Goal: Task Accomplishment & Management: Complete application form

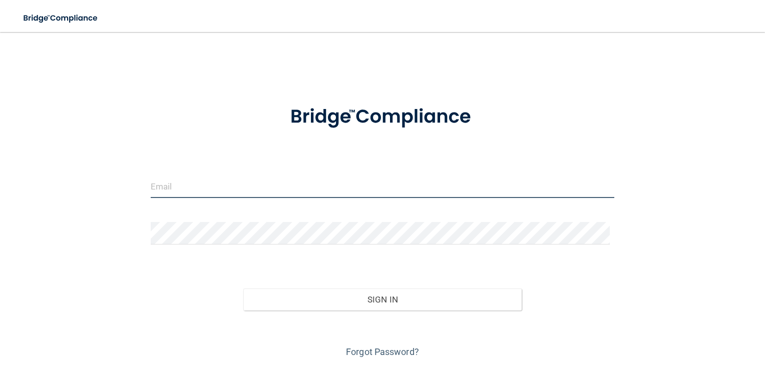
click at [264, 186] on input "email" at bounding box center [383, 187] width 464 height 23
type input "[PERSON_NAME][EMAIL_ADDRESS][DOMAIN_NAME]"
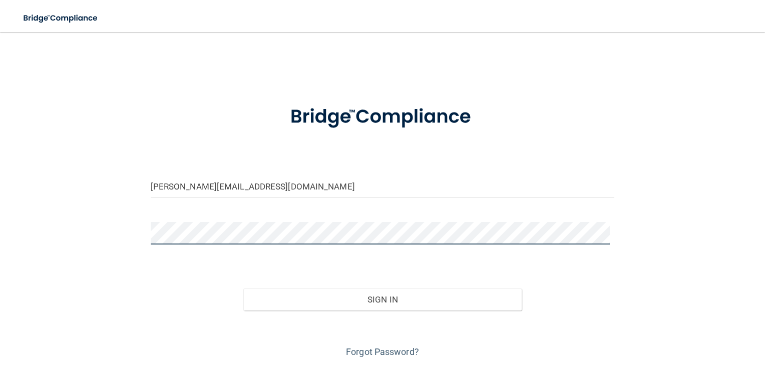
click at [243, 289] on button "Sign In" at bounding box center [382, 300] width 278 height 22
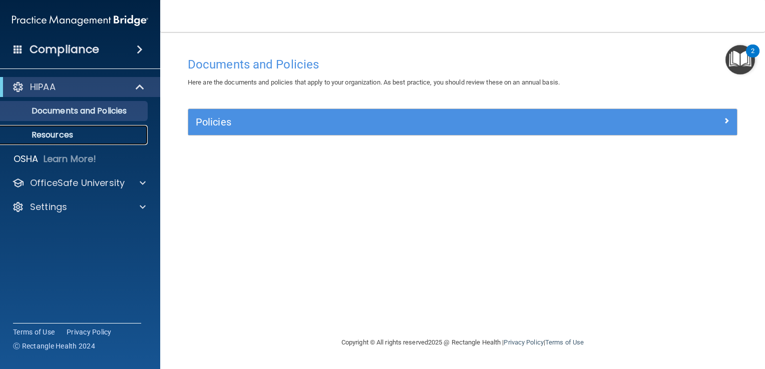
click at [90, 138] on p "Resources" at bounding box center [75, 135] width 137 height 10
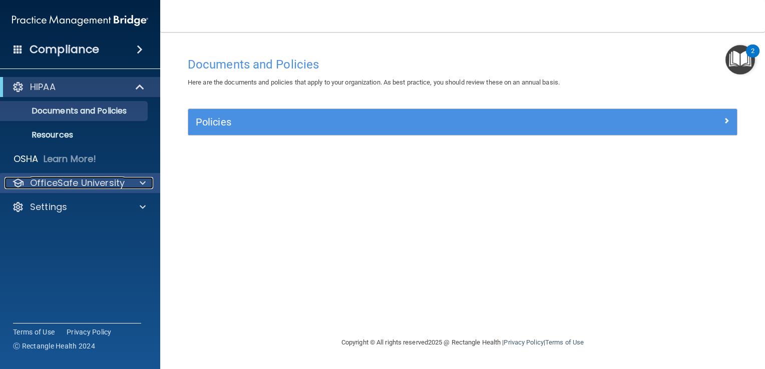
click at [120, 186] on p "OfficeSafe University" at bounding box center [77, 183] width 95 height 12
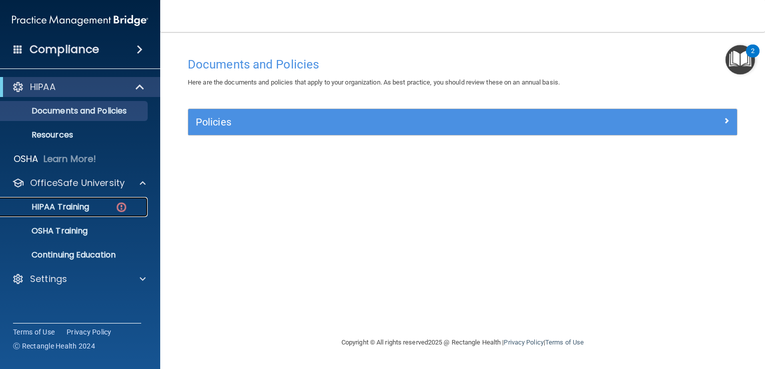
click at [89, 207] on p "HIPAA Training" at bounding box center [48, 207] width 83 height 10
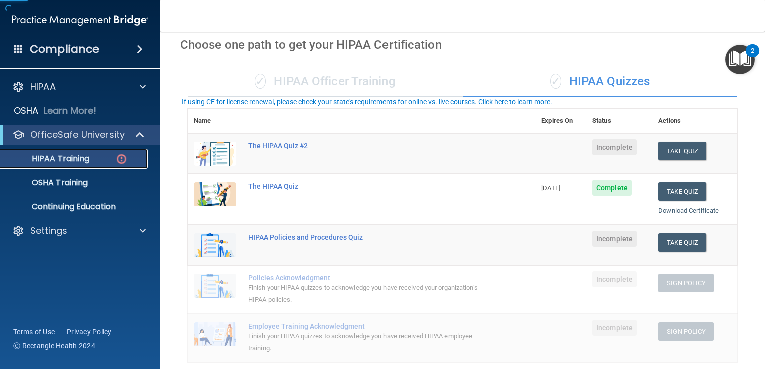
scroll to position [100, 0]
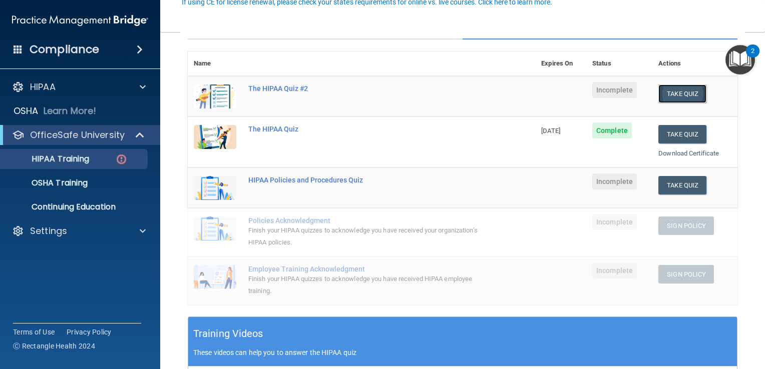
click at [670, 91] on button "Take Quiz" at bounding box center [682, 94] width 48 height 19
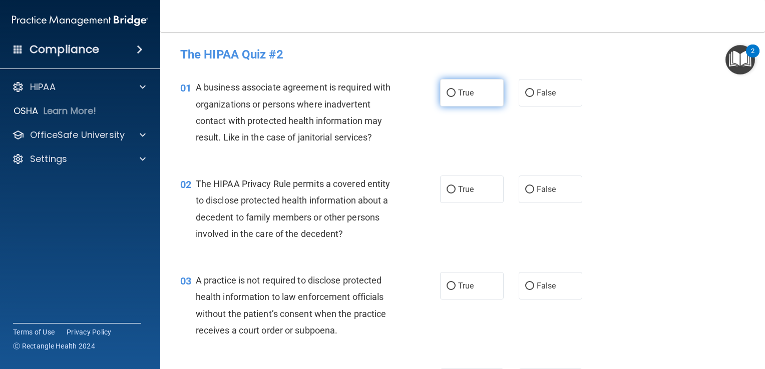
click at [449, 92] on input "True" at bounding box center [450, 94] width 9 height 8
radio input "true"
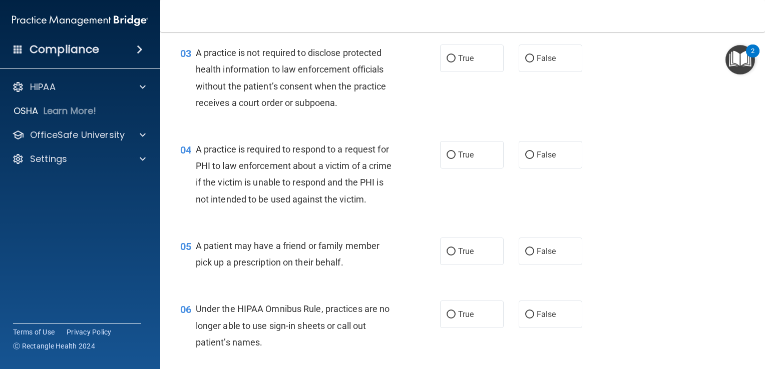
scroll to position [250, 0]
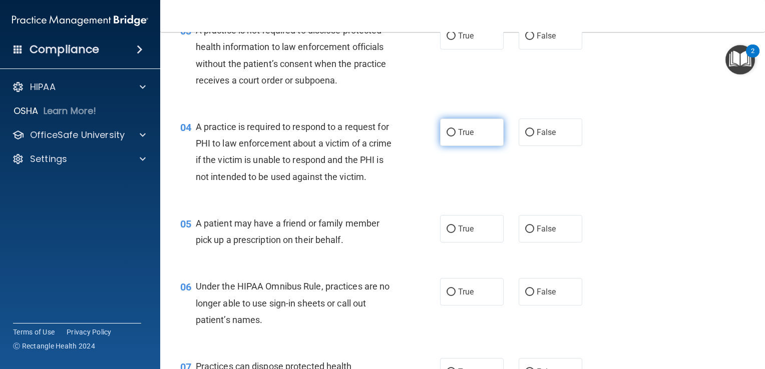
click at [442, 133] on label "True" at bounding box center [472, 133] width 64 height 28
click at [446, 133] on input "True" at bounding box center [450, 133] width 9 height 8
radio input "true"
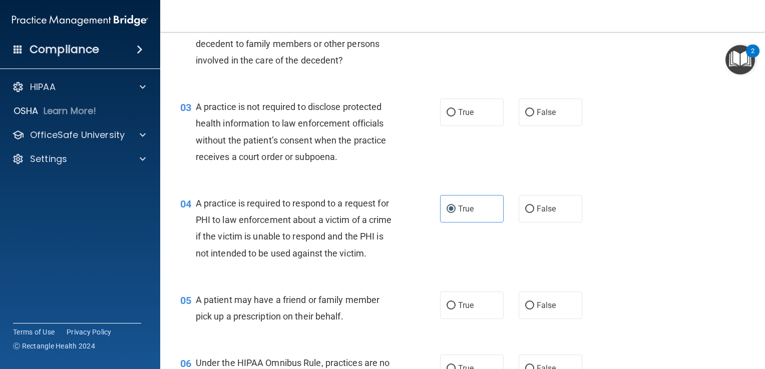
scroll to position [150, 0]
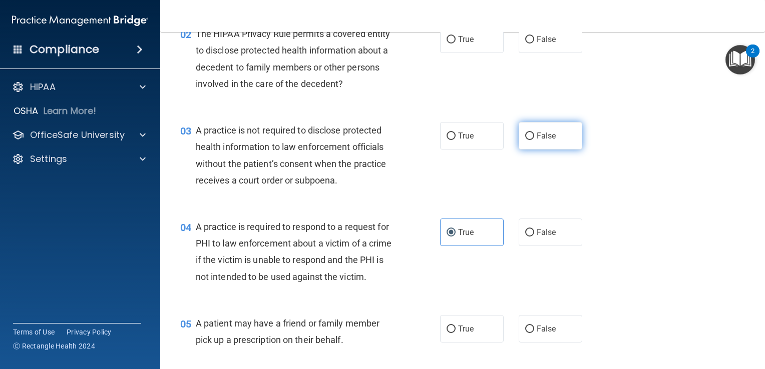
click at [525, 139] on input "False" at bounding box center [529, 137] width 9 height 8
radio input "true"
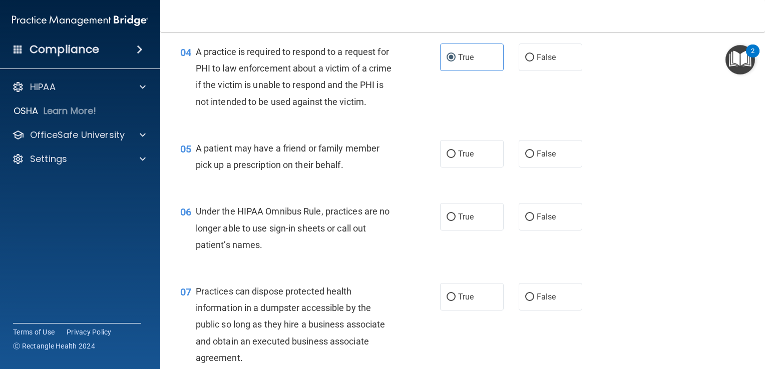
scroll to position [400, 0]
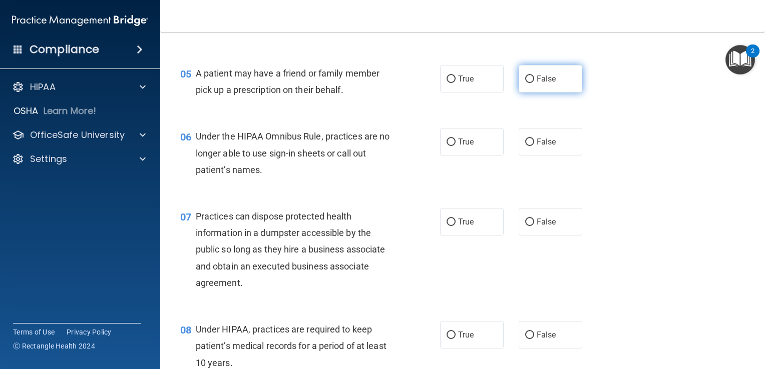
click at [527, 83] on input "False" at bounding box center [529, 80] width 9 height 8
radio input "true"
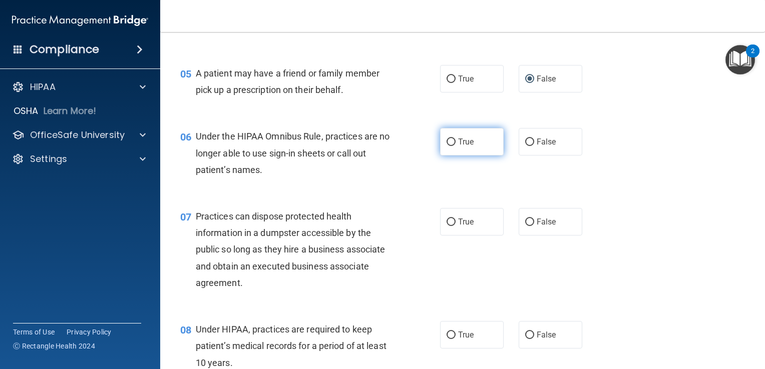
click at [453, 156] on label "True" at bounding box center [472, 142] width 64 height 28
click at [453, 146] on input "True" at bounding box center [450, 143] width 9 height 8
radio input "true"
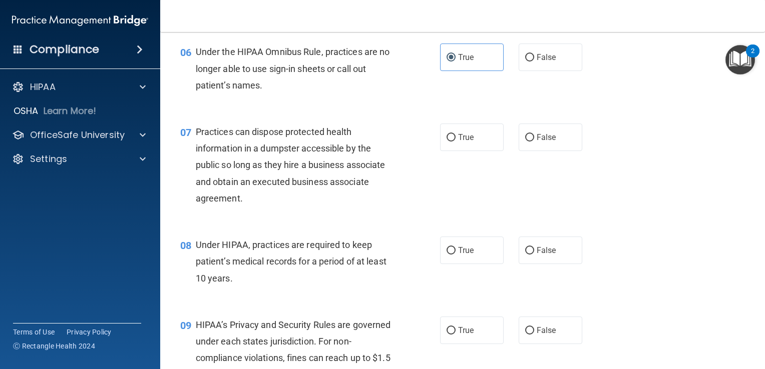
scroll to position [501, 0]
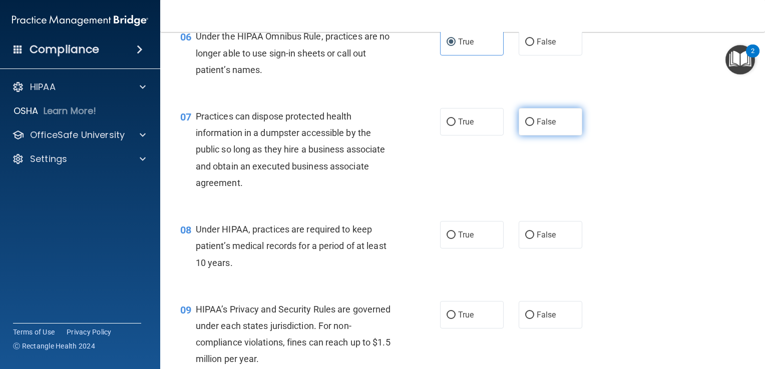
click at [531, 136] on label "False" at bounding box center [551, 122] width 64 height 28
click at [531, 126] on input "False" at bounding box center [529, 123] width 9 height 8
radio input "true"
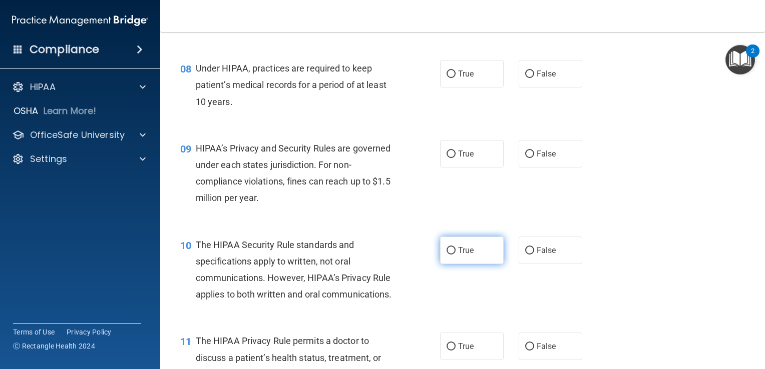
scroll to position [701, 0]
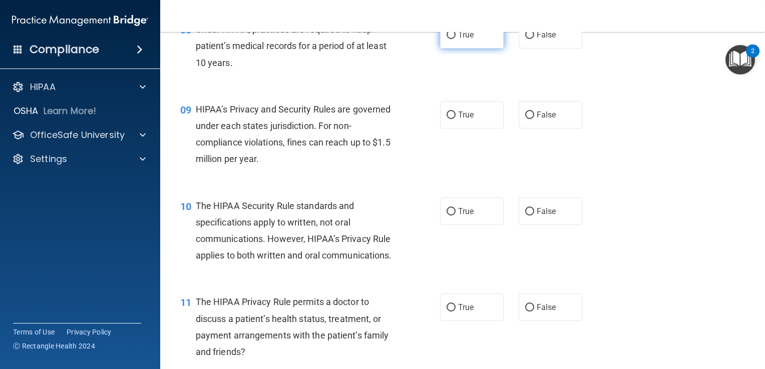
click at [448, 39] on input "True" at bounding box center [450, 36] width 9 height 8
radio input "true"
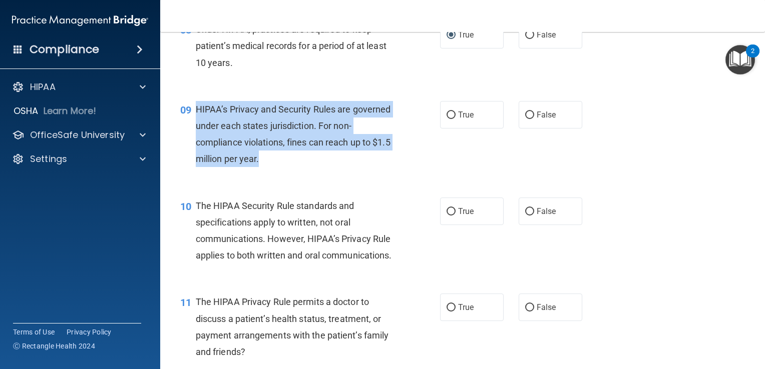
drag, startPoint x: 196, startPoint y: 124, endPoint x: 278, endPoint y: 175, distance: 96.2
click at [278, 165] on span "HIPAA’s Privacy and Security Rules are governed under each states jurisdiction.…" at bounding box center [293, 134] width 195 height 61
drag, startPoint x: 278, startPoint y: 175, endPoint x: 306, endPoint y: 181, distance: 29.3
click at [306, 168] on div "HIPAA’s Privacy and Security Rules are governed under each states jurisdiction.…" at bounding box center [299, 134] width 206 height 67
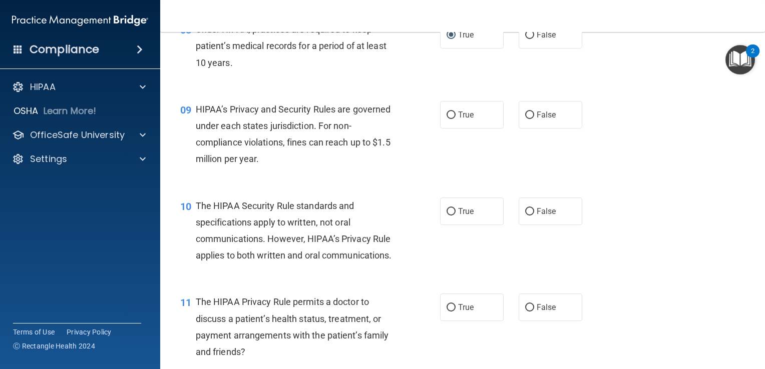
click at [639, 185] on div "09 HIPAA’s Privacy and Security Rules are governed under each states jurisdicti…" at bounding box center [463, 137] width 580 height 97
click at [452, 129] on label "True" at bounding box center [472, 115] width 64 height 28
click at [452, 119] on input "True" at bounding box center [450, 116] width 9 height 8
radio input "true"
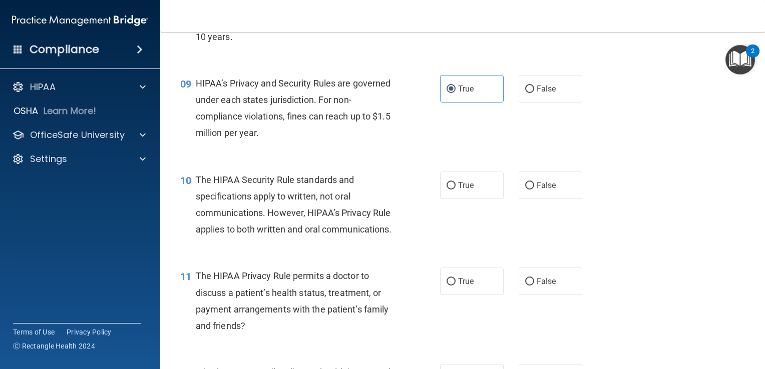
scroll to position [801, 0]
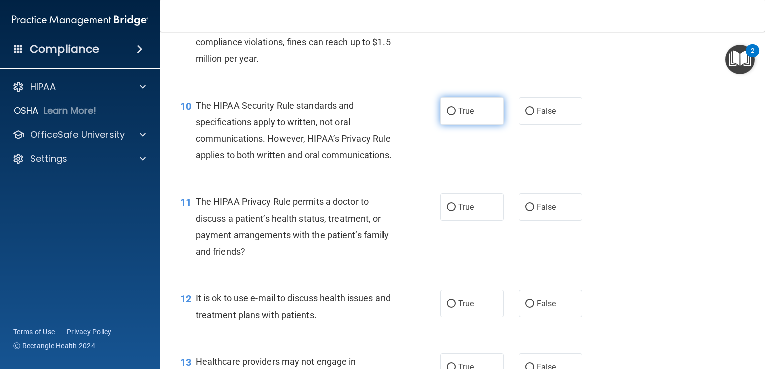
click at [451, 116] on input "True" at bounding box center [450, 112] width 9 height 8
radio input "true"
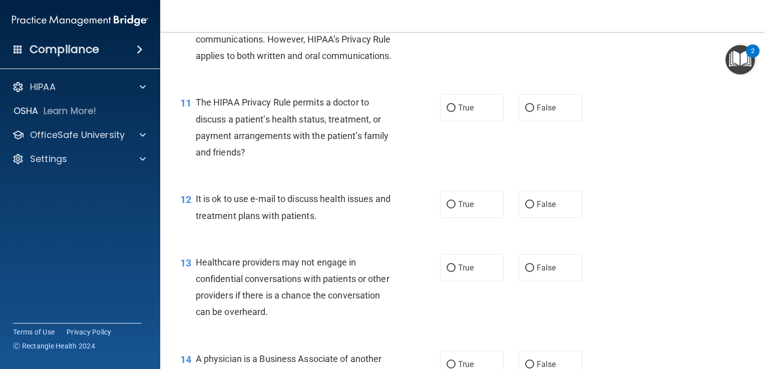
scroll to position [901, 0]
click at [527, 112] on input "False" at bounding box center [529, 108] width 9 height 8
radio input "true"
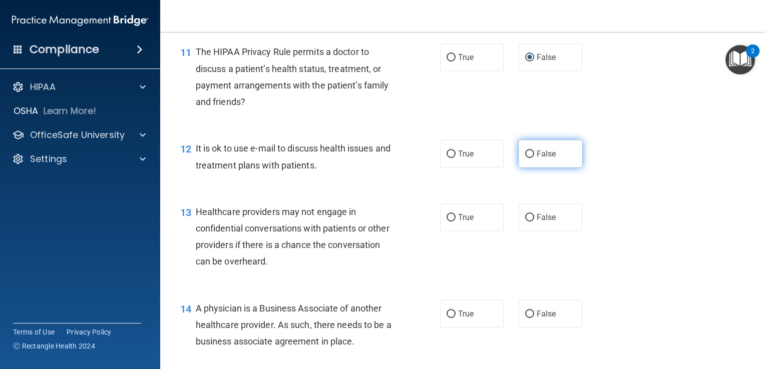
click at [537, 159] on span "False" at bounding box center [547, 154] width 20 height 10
click at [534, 158] on input "False" at bounding box center [529, 155] width 9 height 8
radio input "true"
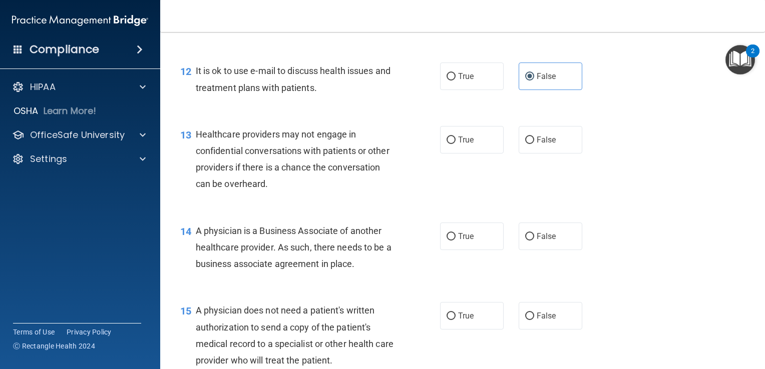
scroll to position [1051, 0]
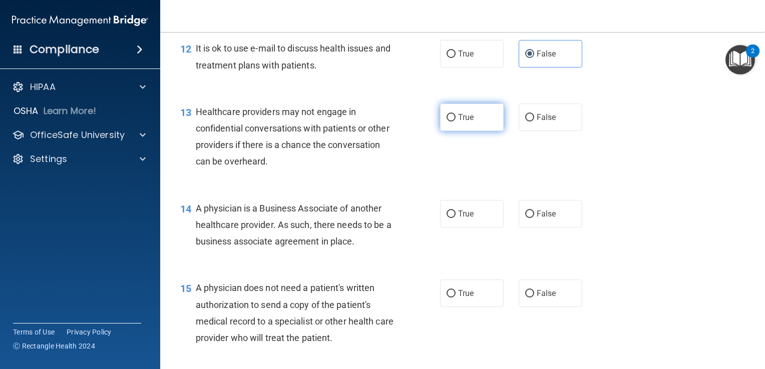
click at [446, 131] on label "True" at bounding box center [472, 118] width 64 height 28
click at [446, 122] on input "True" at bounding box center [450, 118] width 9 height 8
radio input "true"
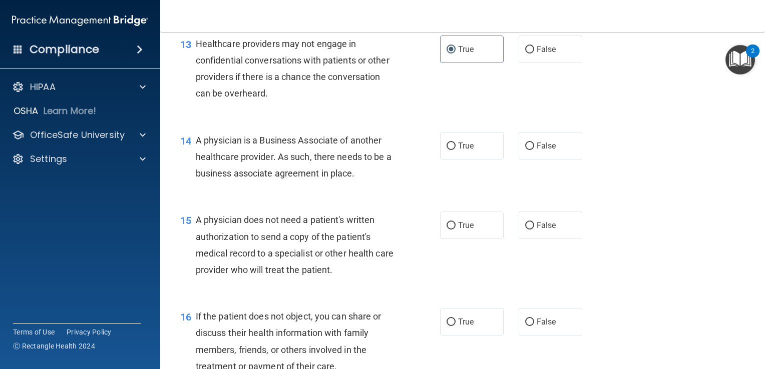
scroll to position [1151, 0]
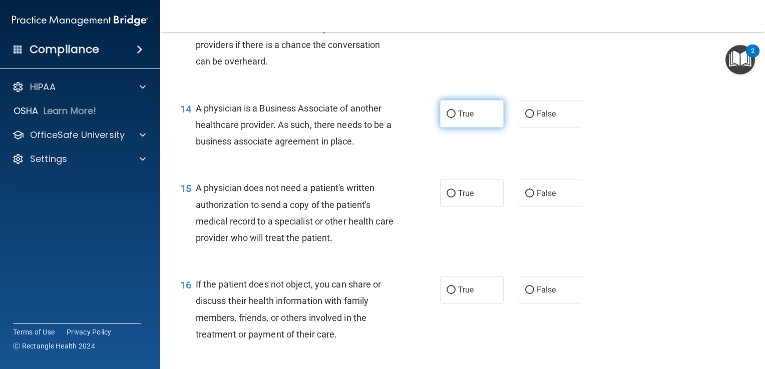
click at [450, 118] on input "True" at bounding box center [450, 115] width 9 height 8
radio input "true"
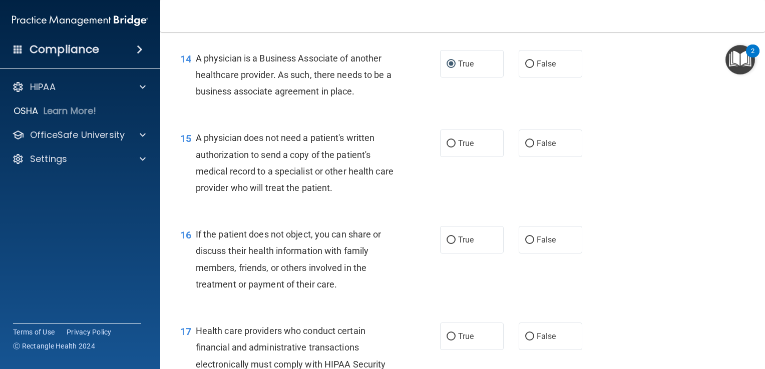
scroll to position [1251, 0]
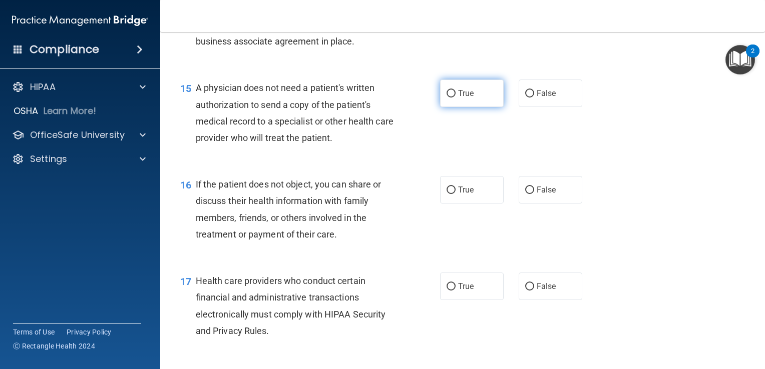
click at [451, 98] on input "True" at bounding box center [450, 94] width 9 height 8
radio input "true"
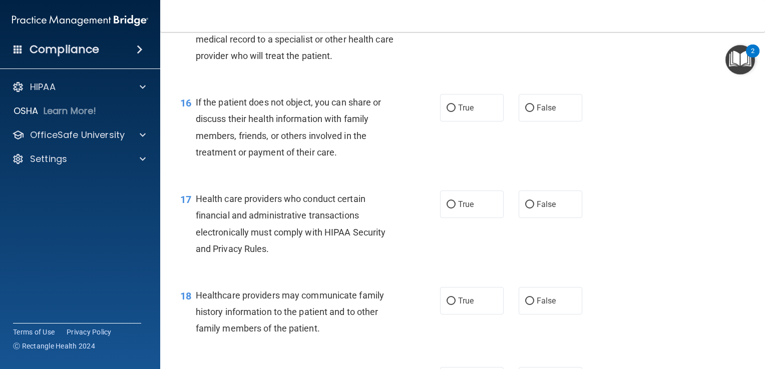
scroll to position [1351, 0]
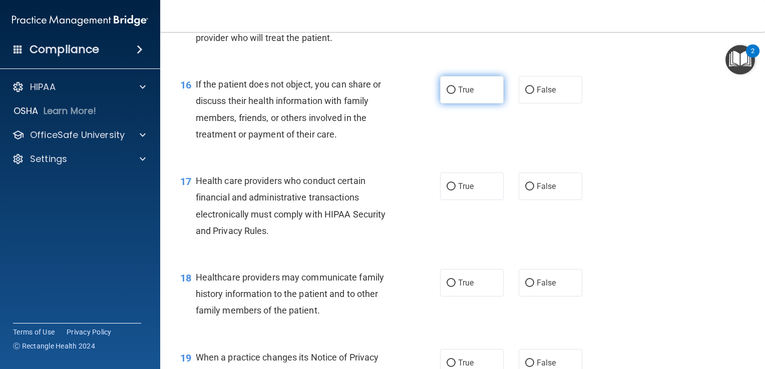
click at [446, 94] on input "True" at bounding box center [450, 91] width 9 height 8
radio input "true"
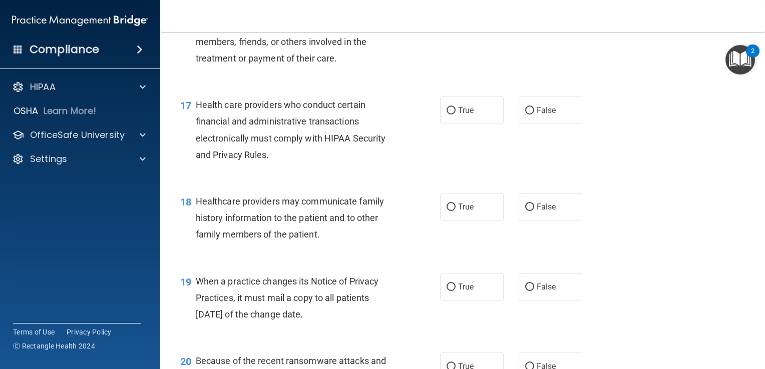
scroll to position [1452, 0]
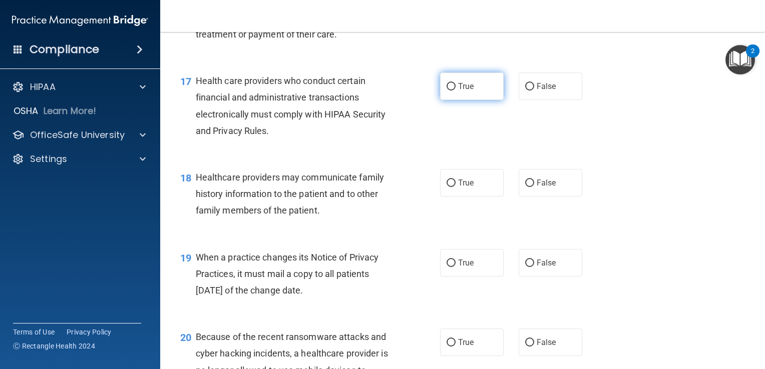
click at [446, 91] on input "True" at bounding box center [450, 87] width 9 height 8
radio input "true"
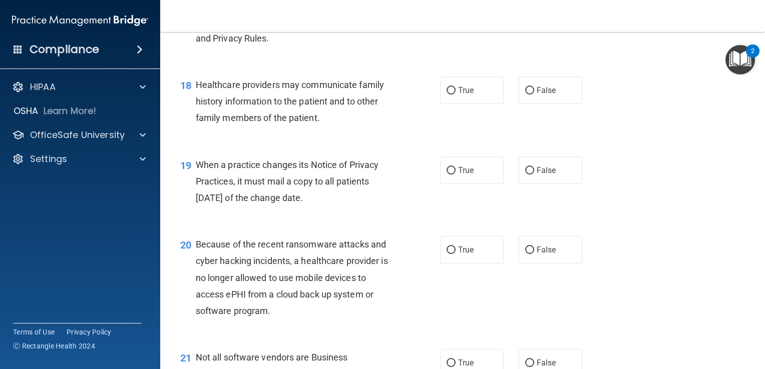
scroll to position [1552, 0]
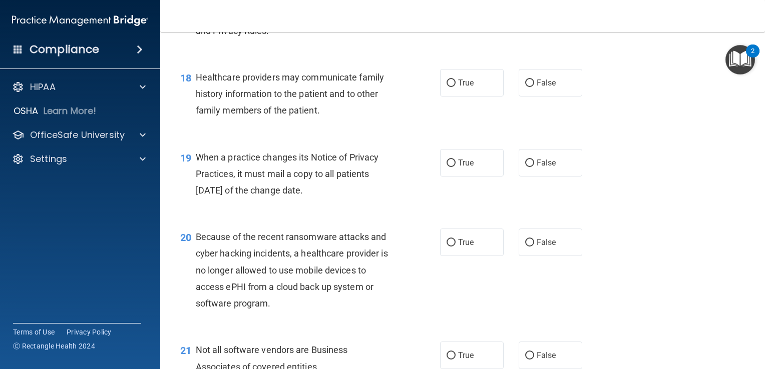
click at [195, 112] on div "18 Healthcare providers may communicate family history information to the patie…" at bounding box center [310, 96] width 290 height 55
click at [525, 87] on input "False" at bounding box center [529, 84] width 9 height 8
radio input "true"
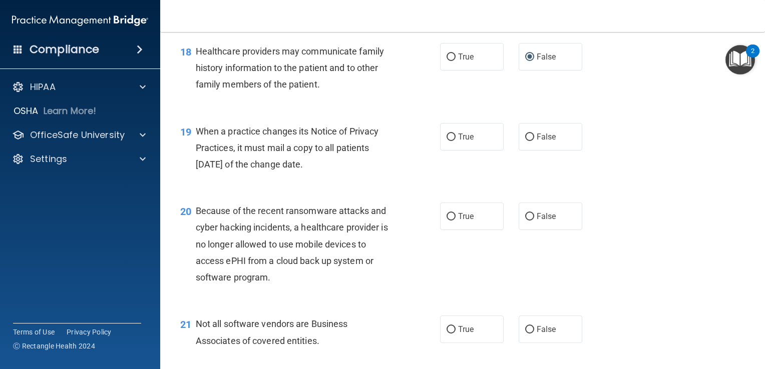
scroll to position [1602, 0]
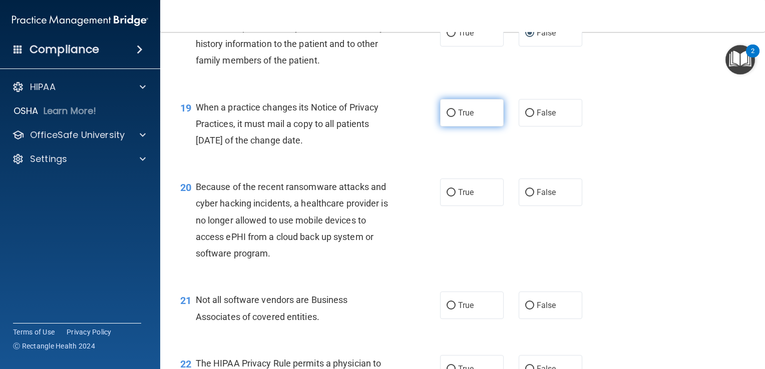
click at [447, 117] on input "True" at bounding box center [450, 114] width 9 height 8
radio input "true"
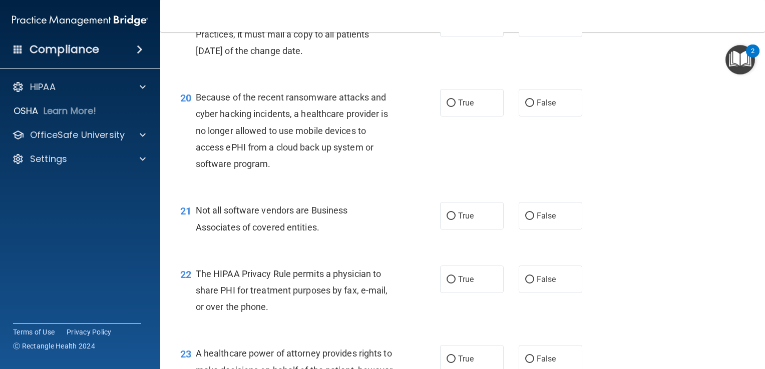
scroll to position [1702, 0]
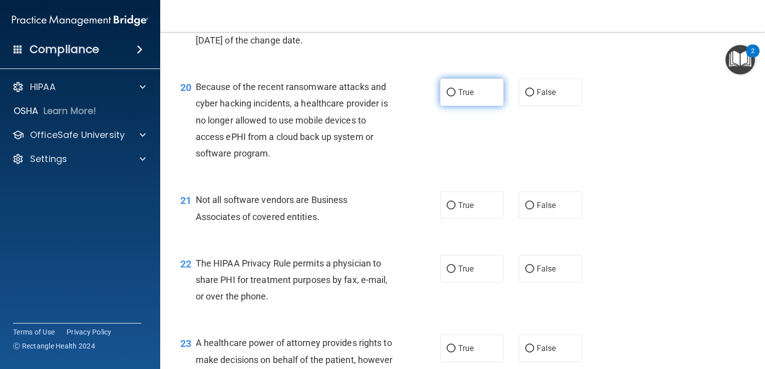
click at [446, 97] on input "True" at bounding box center [450, 93] width 9 height 8
radio input "true"
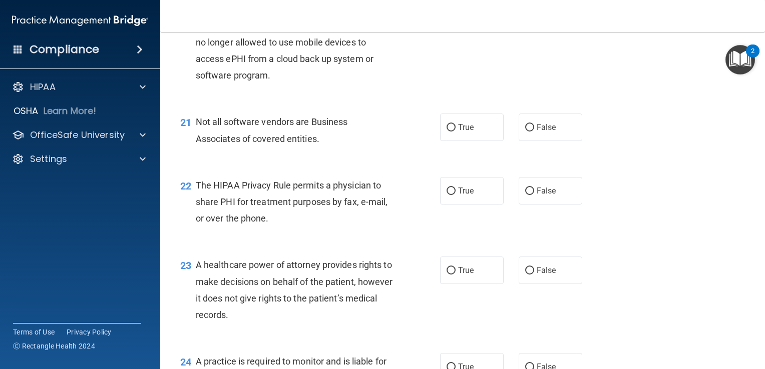
scroll to position [1802, 0]
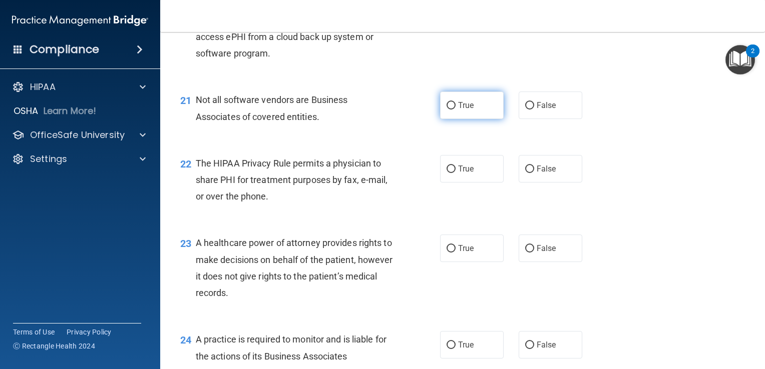
click at [446, 110] on input "True" at bounding box center [450, 106] width 9 height 8
radio input "true"
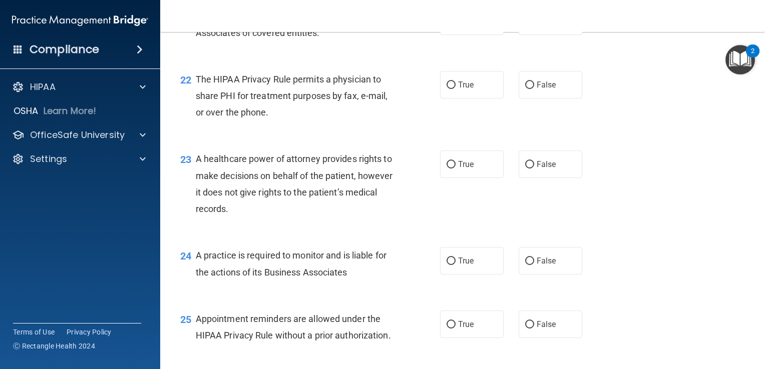
scroll to position [1902, 0]
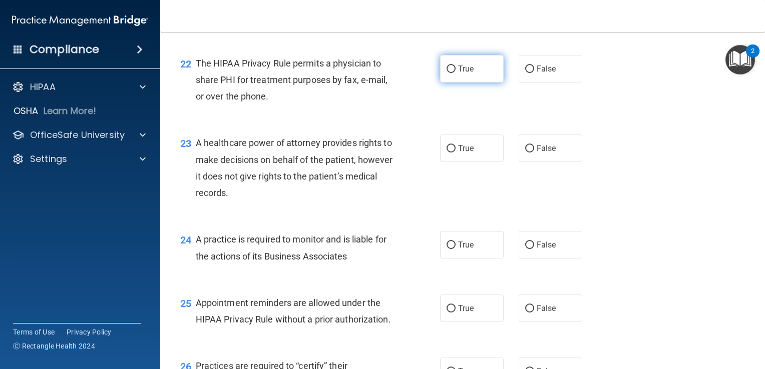
click at [447, 73] on input "True" at bounding box center [450, 70] width 9 height 8
radio input "true"
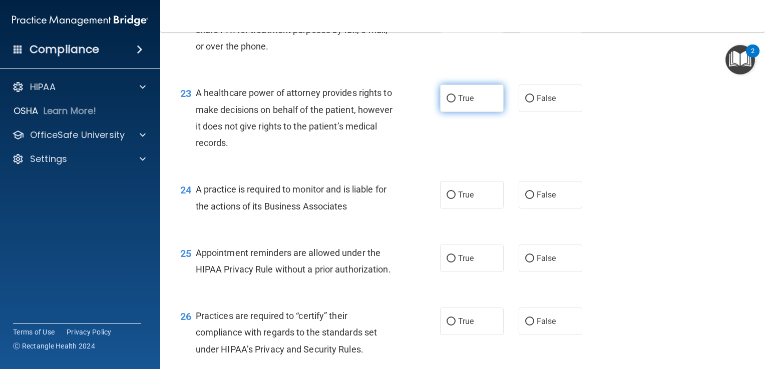
click at [458, 103] on span "True" at bounding box center [466, 99] width 16 height 10
click at [455, 103] on input "True" at bounding box center [450, 99] width 9 height 8
radio input "true"
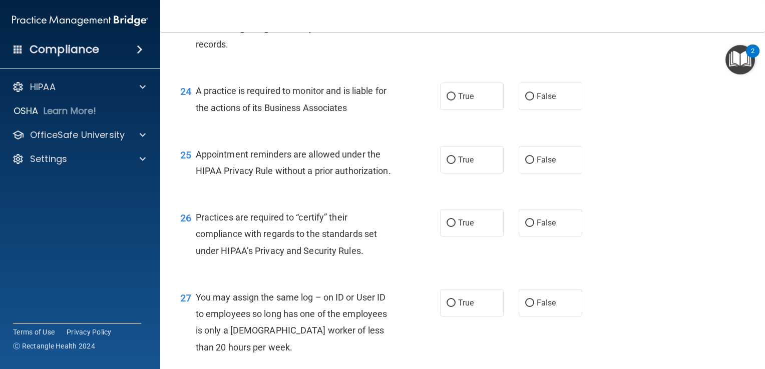
scroll to position [2052, 0]
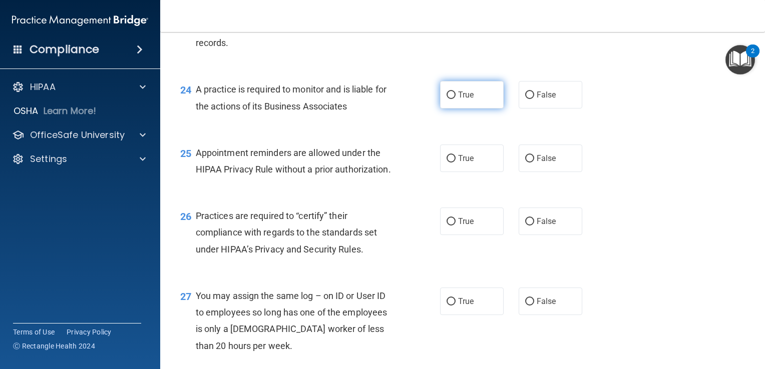
click at [450, 99] on input "True" at bounding box center [450, 96] width 9 height 8
radio input "true"
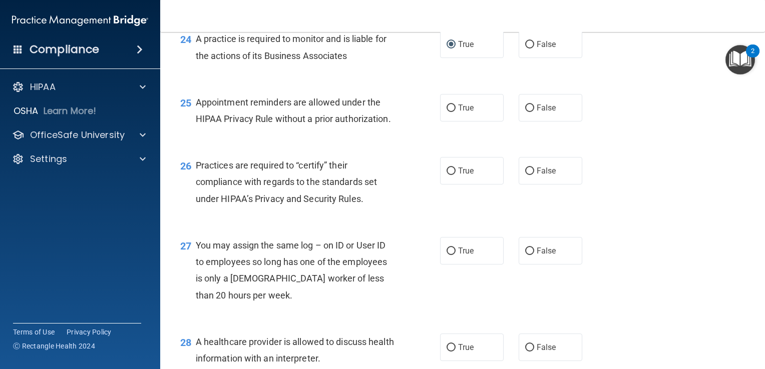
scroll to position [2152, 0]
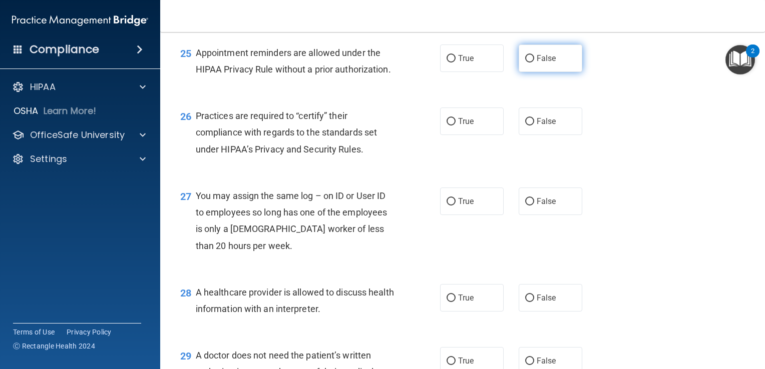
click at [537, 63] on span "False" at bounding box center [547, 59] width 20 height 10
click at [533, 63] on input "False" at bounding box center [529, 59] width 9 height 8
radio input "true"
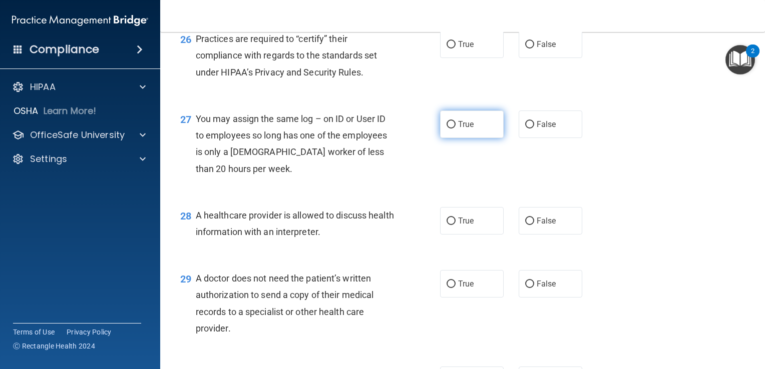
scroll to position [2252, 0]
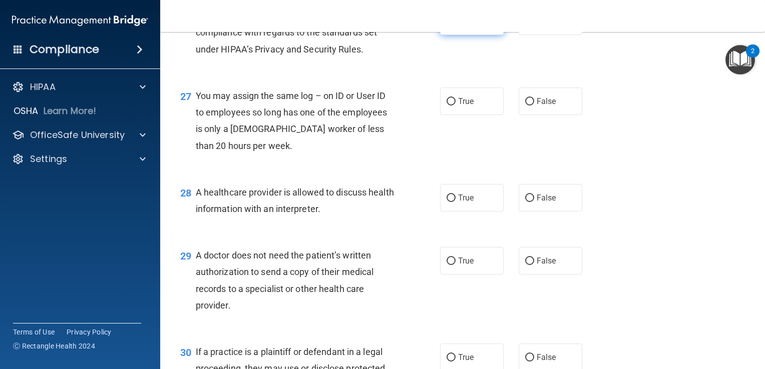
click at [458, 26] on span "True" at bounding box center [466, 22] width 16 height 10
click at [455, 26] on input "True" at bounding box center [450, 22] width 9 height 8
radio input "true"
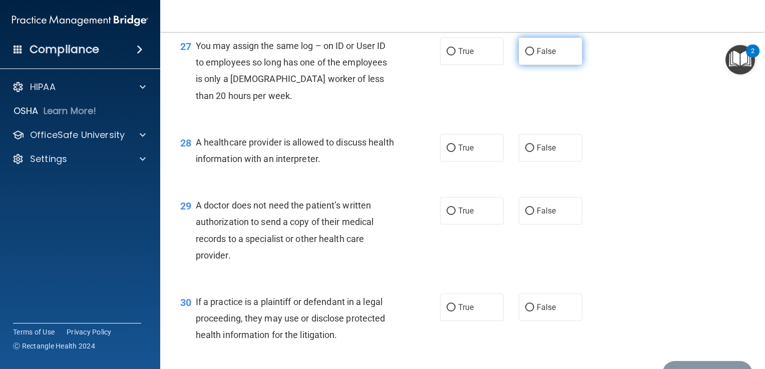
click at [525, 56] on input "False" at bounding box center [529, 52] width 9 height 8
radio input "true"
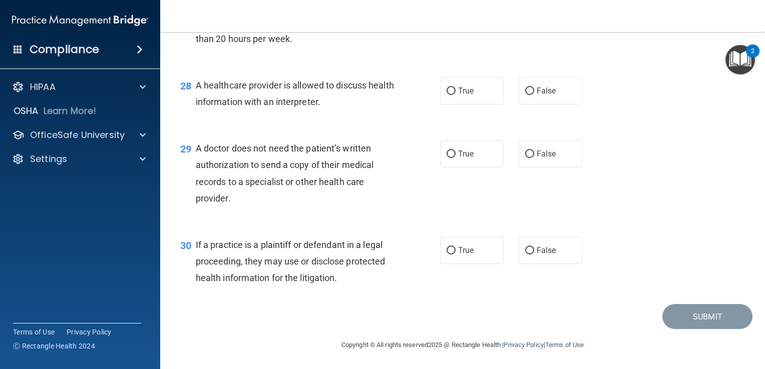
scroll to position [2402, 0]
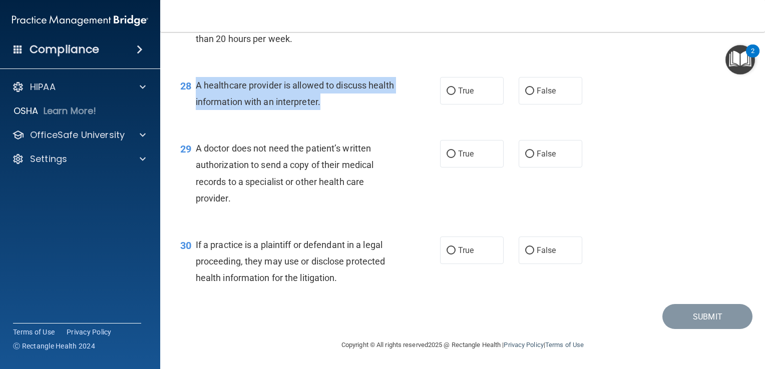
drag, startPoint x: 196, startPoint y: 92, endPoint x: 346, endPoint y: 113, distance: 151.7
click at [346, 107] on span "A healthcare provider is allowed to discuss health information with an interpre…" at bounding box center [295, 93] width 198 height 27
drag, startPoint x: 346, startPoint y: 113, endPoint x: 353, endPoint y: 111, distance: 6.8
click at [353, 110] on div "A healthcare provider is allowed to discuss health information with an interpre…" at bounding box center [299, 93] width 206 height 33
click at [333, 107] on span "A healthcare provider is allowed to discuss health information with an interpre…" at bounding box center [295, 93] width 198 height 27
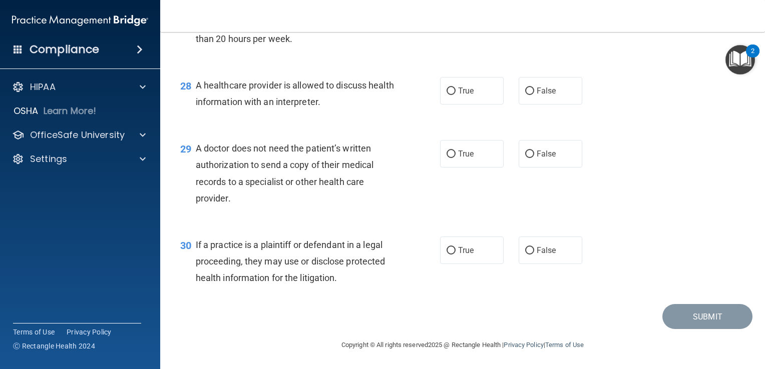
click at [303, 107] on span "A healthcare provider is allowed to discuss health information with an interpre…" at bounding box center [295, 93] width 198 height 27
click at [344, 90] on span "A healthcare provider is allowed to discuss health information with an interpre…" at bounding box center [295, 93] width 198 height 27
click at [451, 99] on label "True" at bounding box center [472, 91] width 64 height 28
click at [451, 95] on input "True" at bounding box center [450, 92] width 9 height 8
radio input "true"
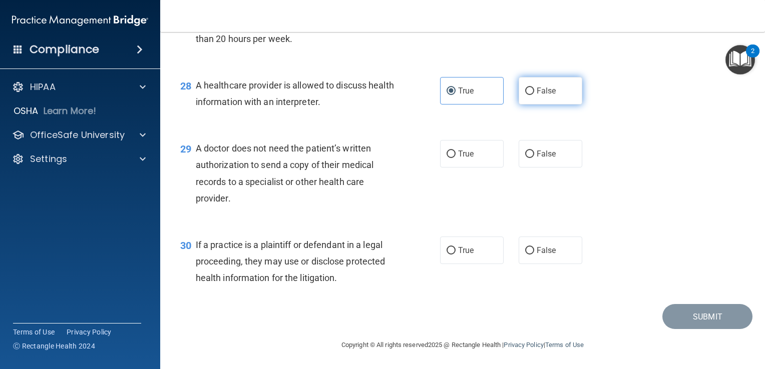
click at [525, 95] on input "False" at bounding box center [529, 92] width 9 height 8
radio input "true"
click at [447, 95] on input "True" at bounding box center [450, 92] width 9 height 8
radio input "true"
radio input "false"
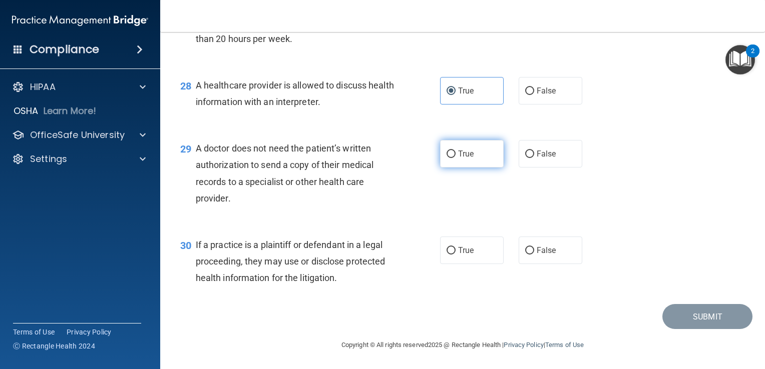
click at [458, 159] on span "True" at bounding box center [466, 154] width 16 height 10
click at [454, 158] on input "True" at bounding box center [450, 155] width 9 height 8
radio input "true"
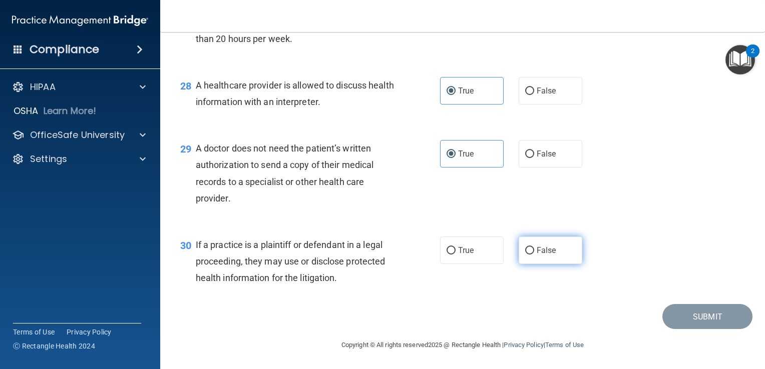
click at [520, 259] on label "False" at bounding box center [551, 251] width 64 height 28
click at [525, 255] on input "False" at bounding box center [529, 251] width 9 height 8
radio input "true"
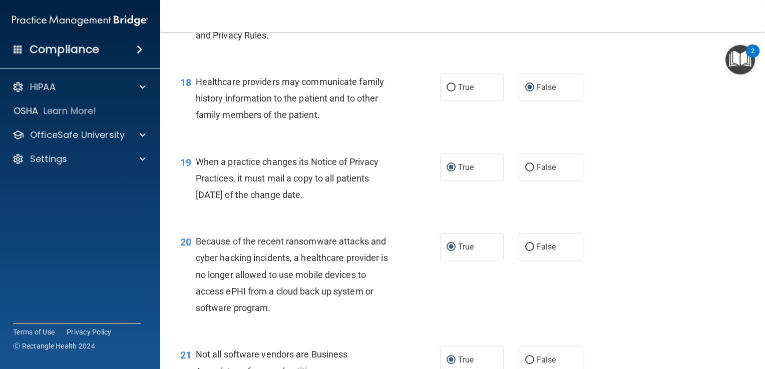
scroll to position [2409, 0]
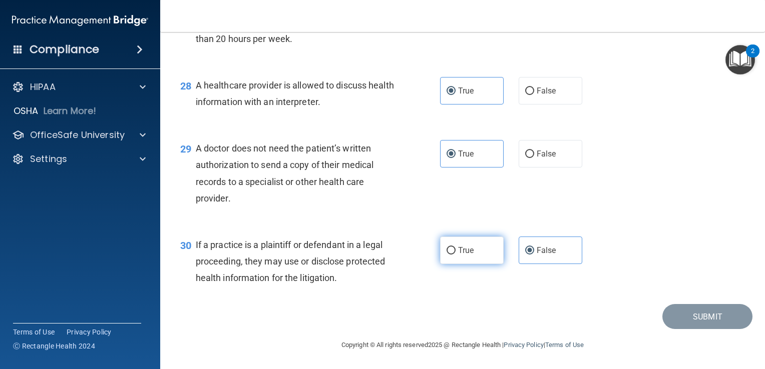
click at [458, 250] on span "True" at bounding box center [466, 251] width 16 height 10
click at [454, 250] on input "True" at bounding box center [450, 251] width 9 height 8
radio input "true"
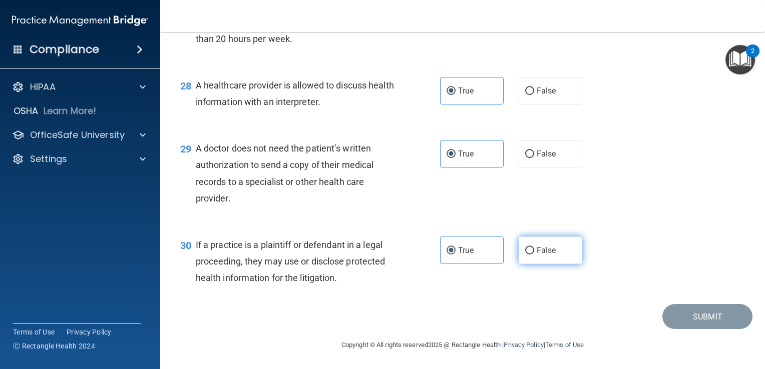
click at [520, 250] on label "False" at bounding box center [551, 251] width 64 height 28
click at [525, 250] on input "False" at bounding box center [529, 251] width 9 height 8
radio input "true"
radio input "false"
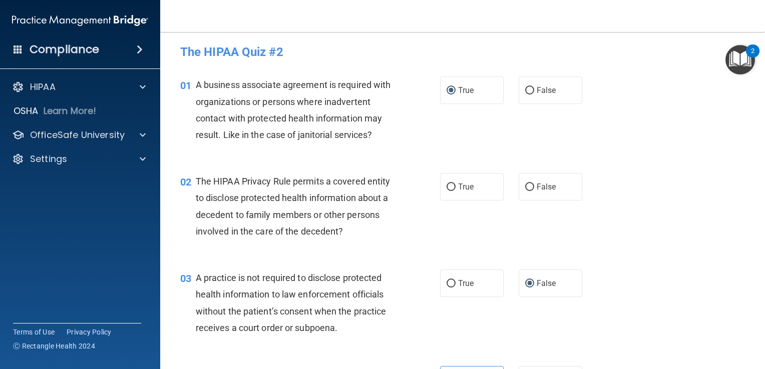
scroll to position [0, 0]
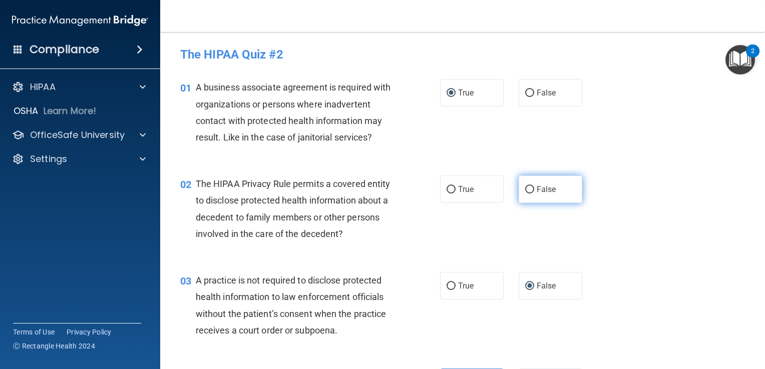
click at [527, 189] on input "False" at bounding box center [529, 190] width 9 height 8
radio input "true"
click at [458, 190] on span "True" at bounding box center [466, 190] width 16 height 10
click at [455, 190] on input "True" at bounding box center [450, 190] width 9 height 8
radio input "true"
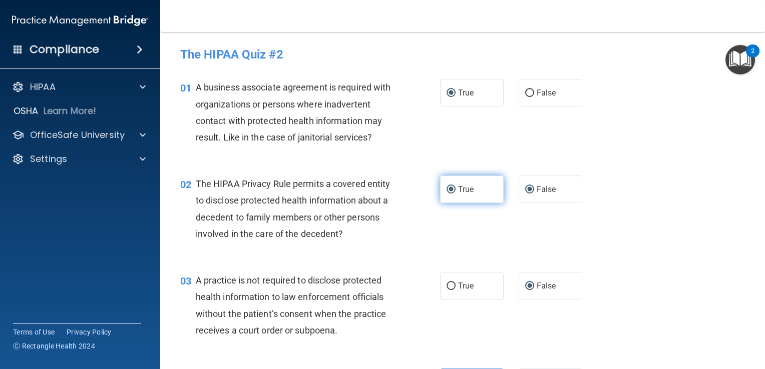
radio input "false"
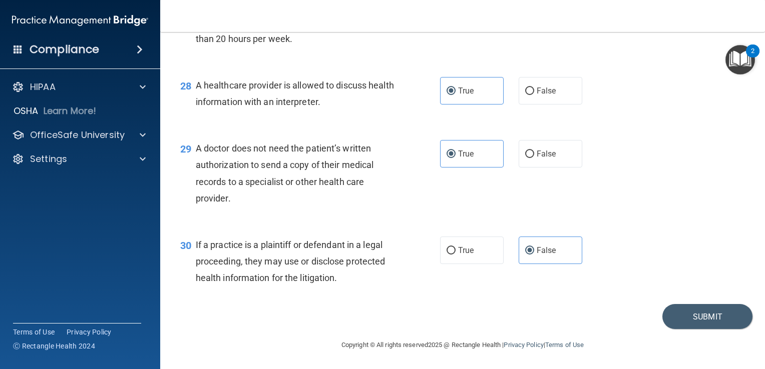
scroll to position [2409, 0]
click at [700, 321] on button "Submit" at bounding box center [707, 317] width 90 height 26
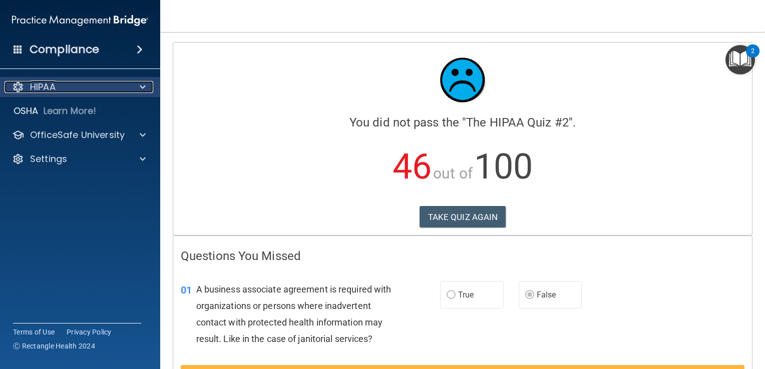
click at [140, 84] on span at bounding box center [143, 87] width 6 height 12
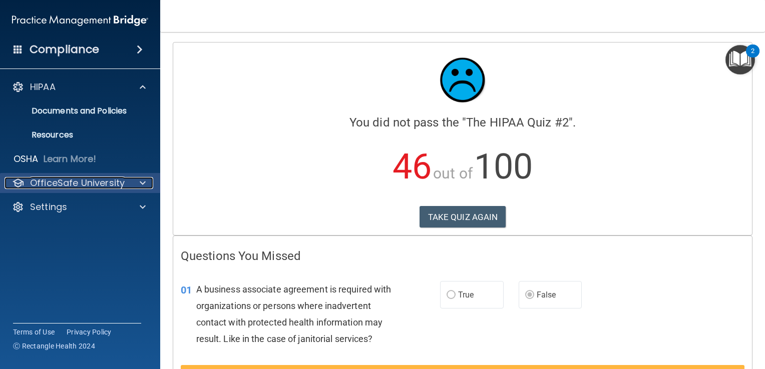
click at [141, 188] on span at bounding box center [143, 183] width 6 height 12
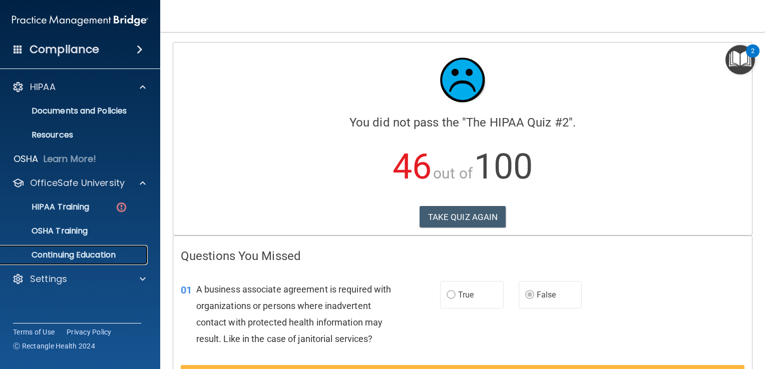
click at [85, 253] on p "Continuing Education" at bounding box center [75, 255] width 137 height 10
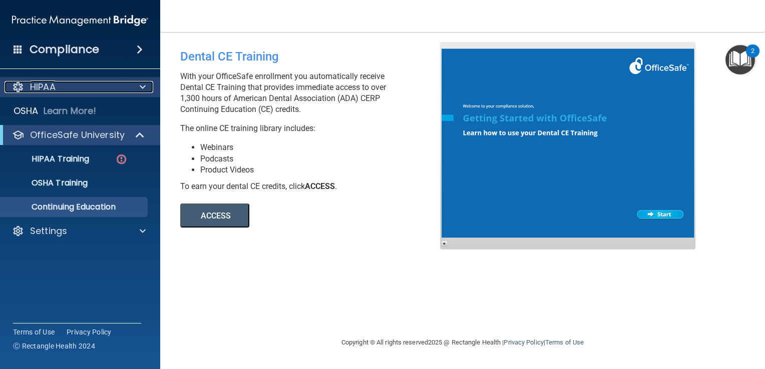
click at [94, 88] on div "HIPAA" at bounding box center [67, 87] width 124 height 12
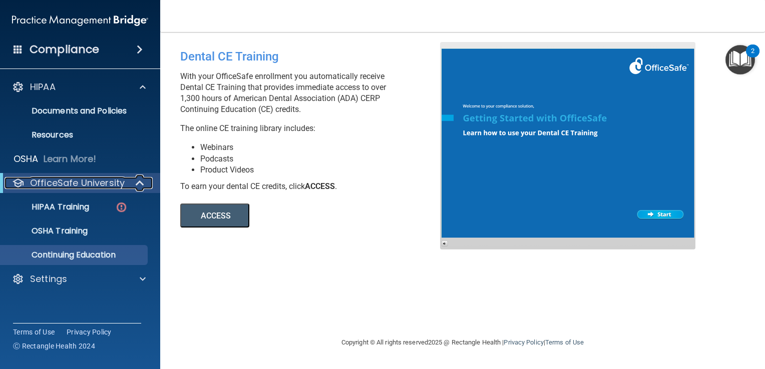
click at [68, 183] on p "OfficeSafe University" at bounding box center [77, 183] width 95 height 12
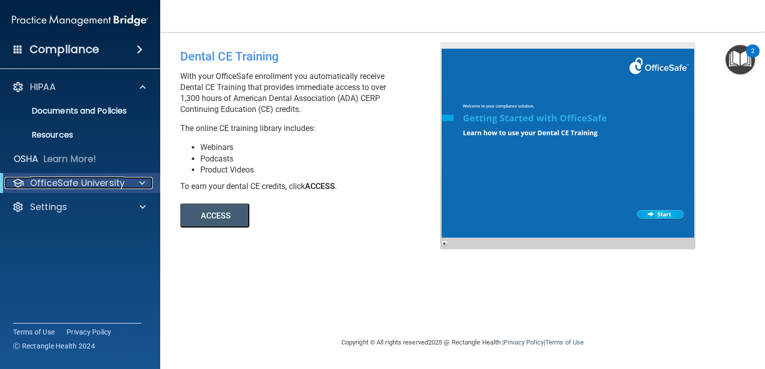
click at [76, 183] on p "OfficeSafe University" at bounding box center [77, 183] width 95 height 12
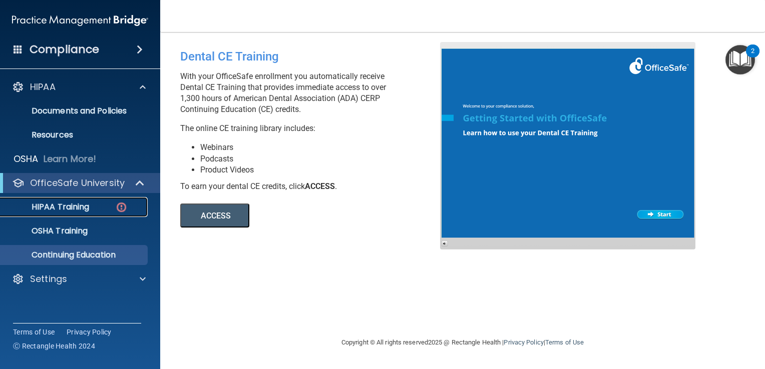
click at [72, 203] on p "HIPAA Training" at bounding box center [48, 207] width 83 height 10
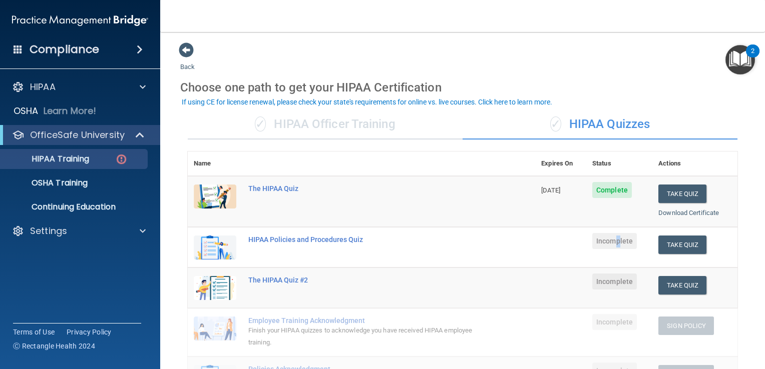
click at [614, 237] on span "Incomplete" at bounding box center [614, 241] width 45 height 16
click at [139, 231] on div at bounding box center [141, 231] width 25 height 12
click at [54, 280] on p "Sign Out" at bounding box center [75, 279] width 137 height 10
